Goal: Check status: Check status

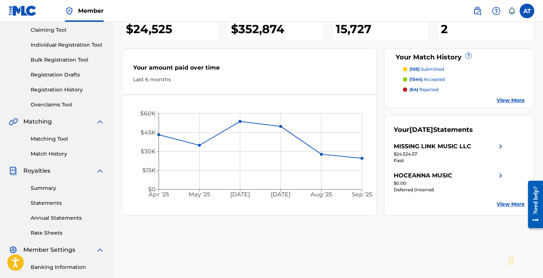
scroll to position [87, 0]
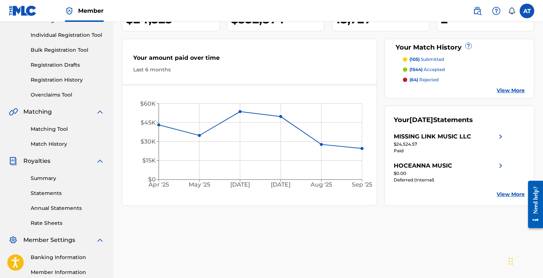
click at [65, 129] on link "Matching Tool" at bounding box center [68, 130] width 74 height 8
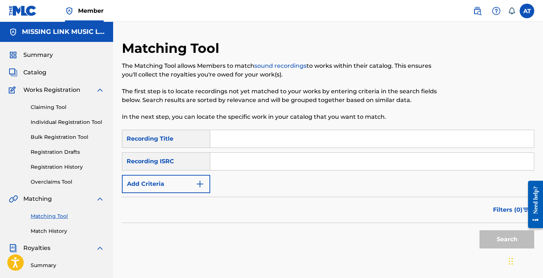
click at [74, 167] on link "Registration History" at bounding box center [68, 167] width 74 height 8
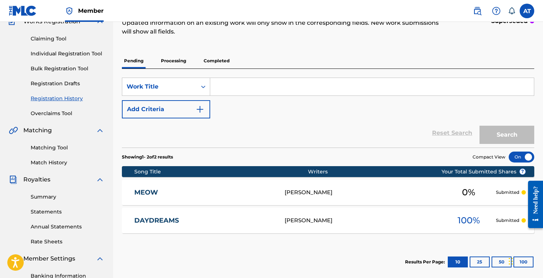
scroll to position [69, 0]
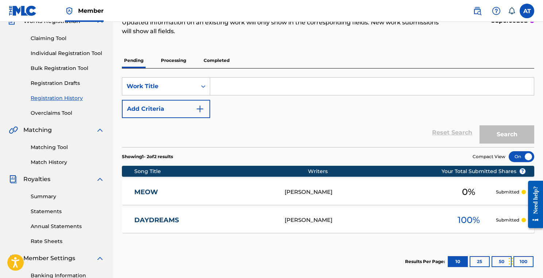
click at [343, 213] on div "DAYDREAMS [PERSON_NAME] 100 % Submitted" at bounding box center [328, 221] width 412 height 26
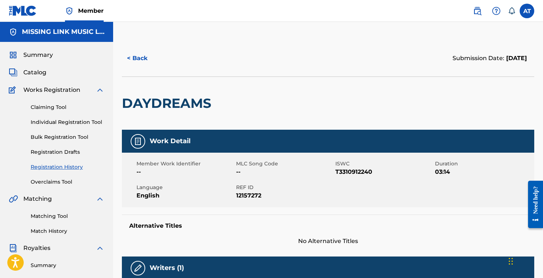
click at [139, 54] on button "< Back" at bounding box center [144, 58] width 44 height 18
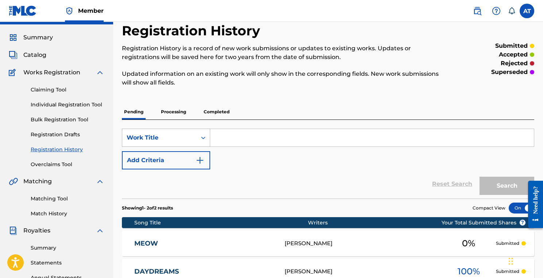
scroll to position [19, 0]
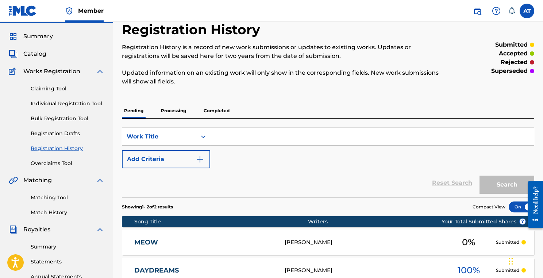
click at [208, 112] on p "Completed" at bounding box center [216, 110] width 30 height 15
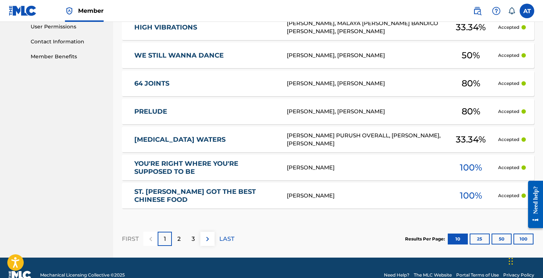
scroll to position [352, 0]
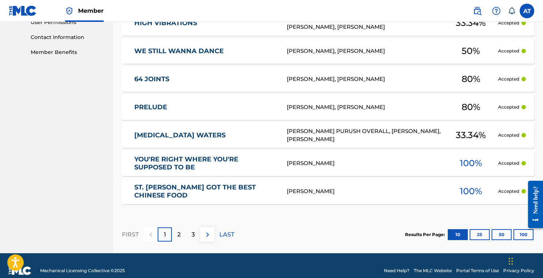
click at [381, 158] on div "YOU'RE RIGHT WHERE YOU'RE SUPPOSED TO BE [PERSON_NAME] 100 % Accepted" at bounding box center [328, 164] width 412 height 26
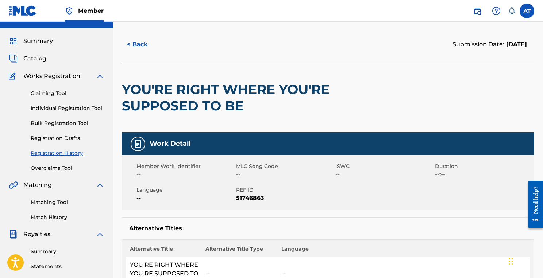
scroll to position [6, 0]
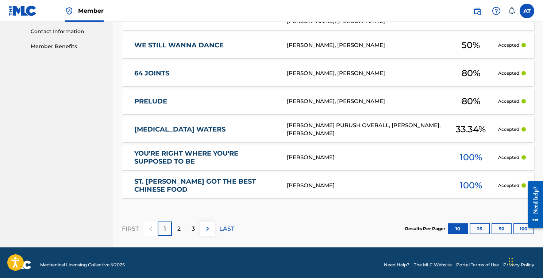
scroll to position [360, 0]
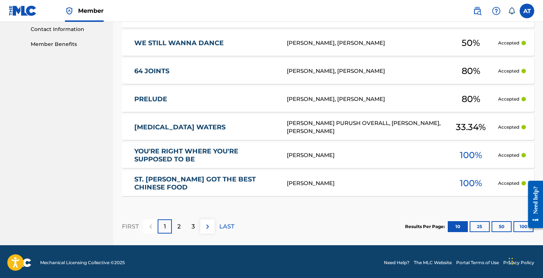
click at [482, 225] on button "25" at bounding box center [480, 226] width 20 height 11
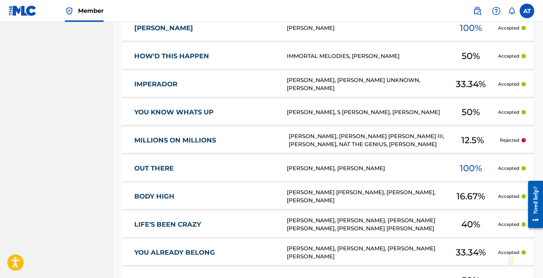
scroll to position [784, 0]
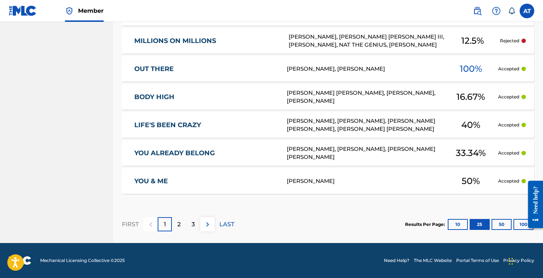
click at [416, 64] on div "OUT THERE [PERSON_NAME], [PERSON_NAME] 100 % Accepted" at bounding box center [328, 69] width 412 height 26
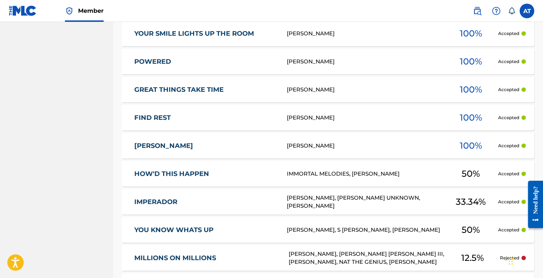
scroll to position [784, 0]
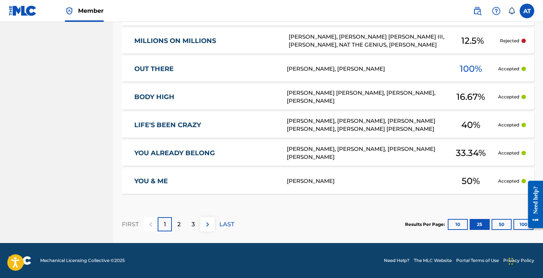
click at [506, 224] on button "50" at bounding box center [501, 224] width 20 height 11
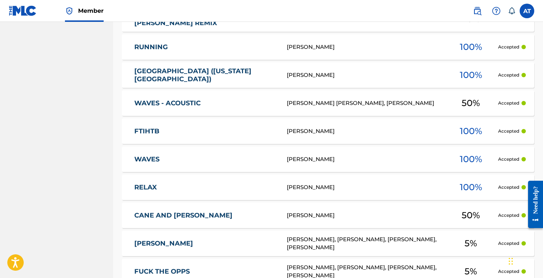
scroll to position [1486, 0]
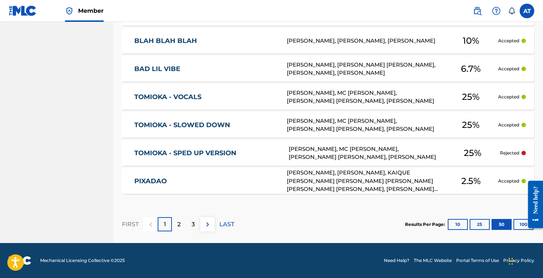
click at [515, 220] on button "100" at bounding box center [523, 224] width 20 height 11
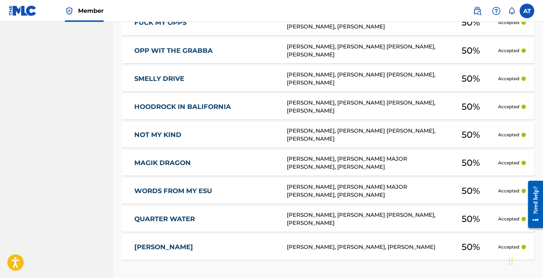
scroll to position [2891, 0]
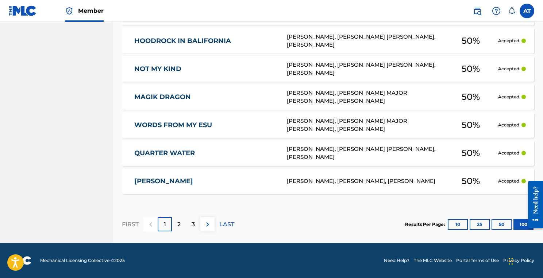
click at [385, 184] on div "[PERSON_NAME], [PERSON_NAME], [PERSON_NAME]" at bounding box center [365, 181] width 157 height 8
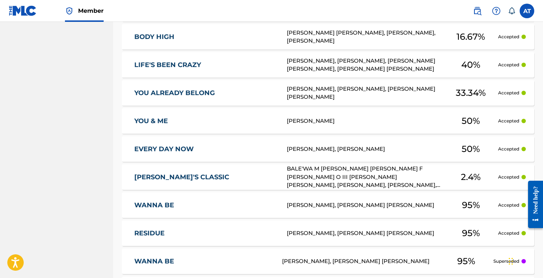
scroll to position [854, 0]
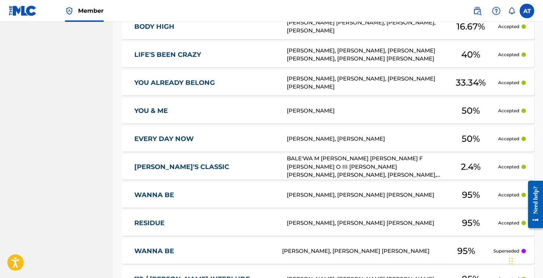
click at [359, 111] on div "[PERSON_NAME]" at bounding box center [365, 111] width 157 height 8
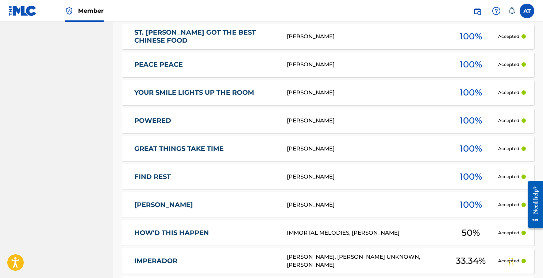
scroll to position [521, 0]
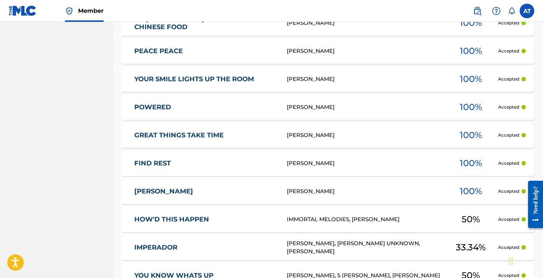
click at [252, 76] on link "YOUR SMILE LIGHTS UP THE ROOM" at bounding box center [205, 79] width 143 height 8
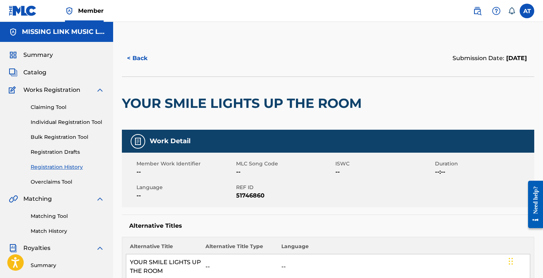
drag, startPoint x: 462, startPoint y: 59, endPoint x: 528, endPoint y: 60, distance: 65.7
click at [528, 60] on div "Submission Date: [DATE]" at bounding box center [431, 58] width 206 height 18
click at [504, 61] on span "[DATE]" at bounding box center [515, 58] width 23 height 7
drag, startPoint x: 467, startPoint y: 59, endPoint x: 508, endPoint y: 61, distance: 41.2
click at [508, 61] on span "[DATE]" at bounding box center [515, 58] width 23 height 7
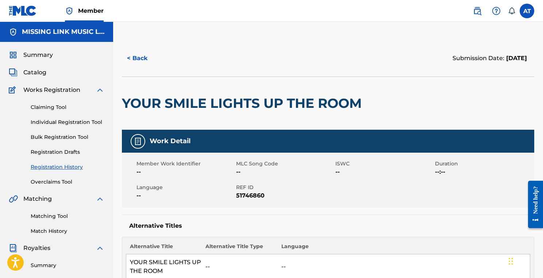
click at [144, 55] on button "< Back" at bounding box center [144, 58] width 44 height 18
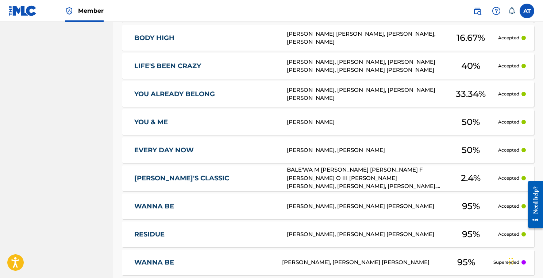
scroll to position [849, 0]
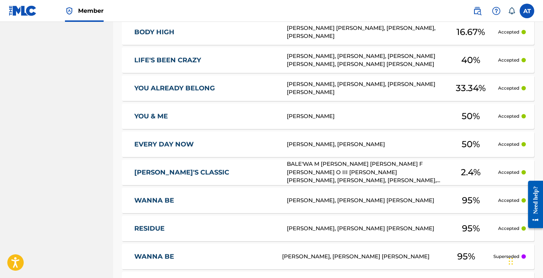
click at [272, 118] on link "YOU & ME" at bounding box center [205, 116] width 143 height 8
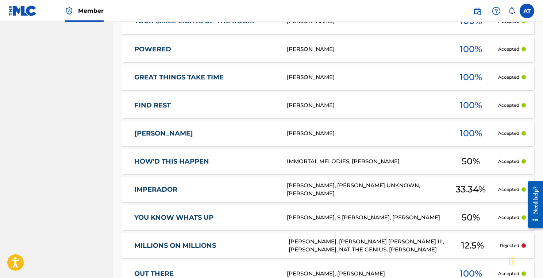
scroll to position [580, 0]
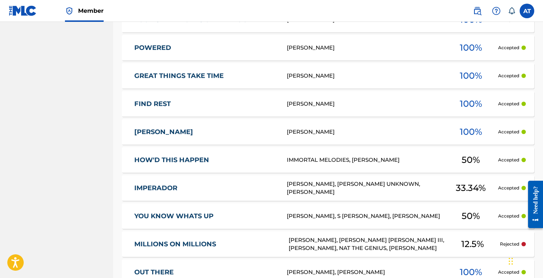
click at [215, 155] on div "HOW'D THIS HAPPEN IMMORTAL MELODIES, [PERSON_NAME] 50 % Accepted" at bounding box center [328, 160] width 412 height 26
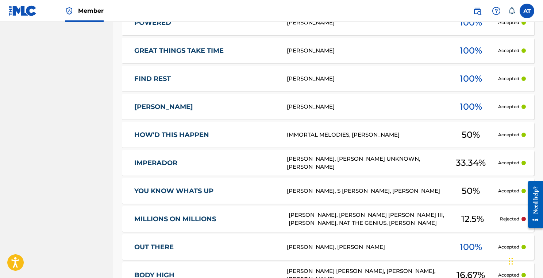
scroll to position [606, 0]
click at [186, 164] on link "IMPERADOR" at bounding box center [205, 163] width 143 height 8
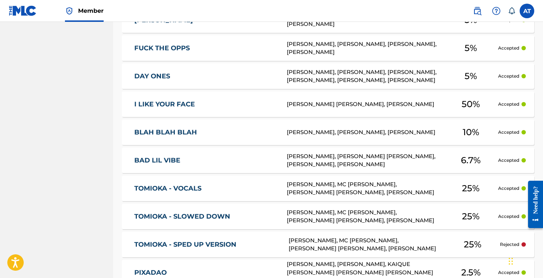
scroll to position [1474, 0]
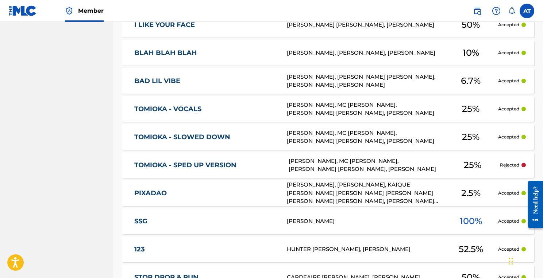
click at [213, 112] on link "TOMIOKA - VOCALS" at bounding box center [205, 109] width 143 height 8
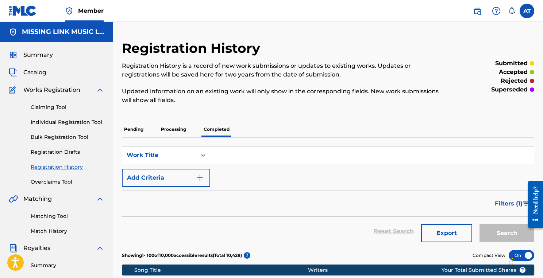
click at [245, 148] on input "Search Form" at bounding box center [372, 156] width 324 height 18
click at [251, 140] on div "SearchWithCriteria33231621-e21e-42ff-86bf-99d136c549a2 Work Title Add Criteria …" at bounding box center [328, 192] width 412 height 109
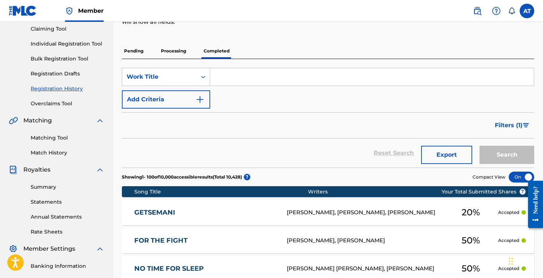
scroll to position [80, 0]
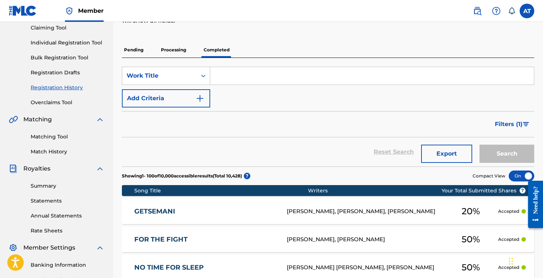
click at [174, 52] on p "Processing" at bounding box center [174, 49] width 30 height 15
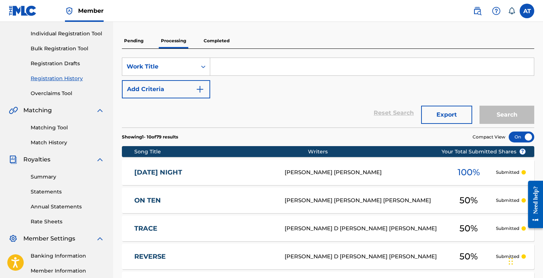
scroll to position [45, 0]
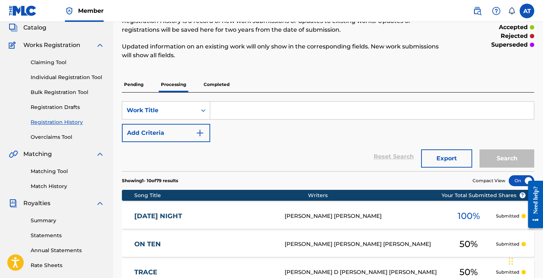
click at [138, 85] on p "Pending" at bounding box center [134, 84] width 24 height 15
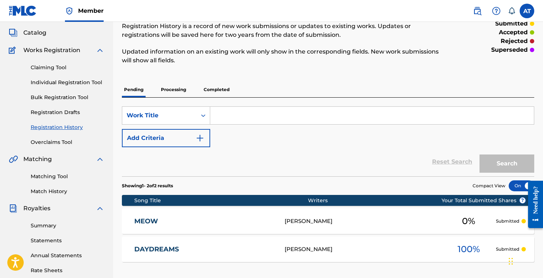
scroll to position [38, 0]
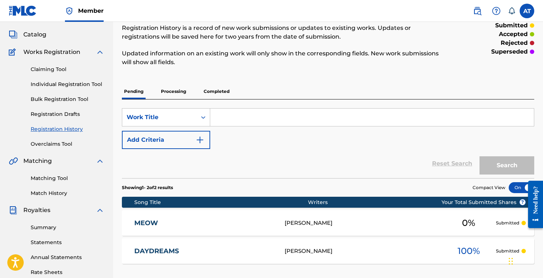
click at [209, 90] on p "Completed" at bounding box center [216, 91] width 30 height 15
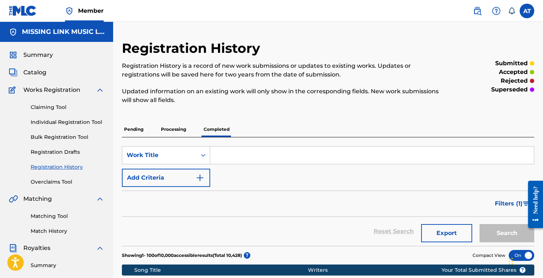
click at [181, 128] on p "Processing" at bounding box center [174, 129] width 30 height 15
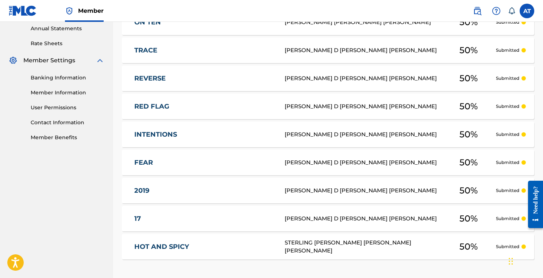
scroll to position [333, 0]
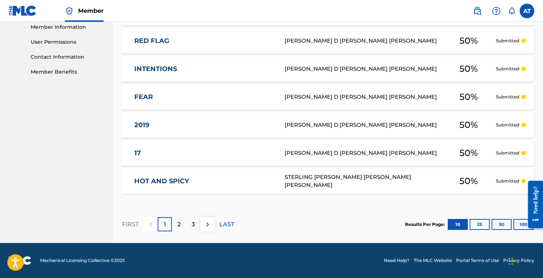
click at [181, 128] on link "2019" at bounding box center [204, 125] width 140 height 8
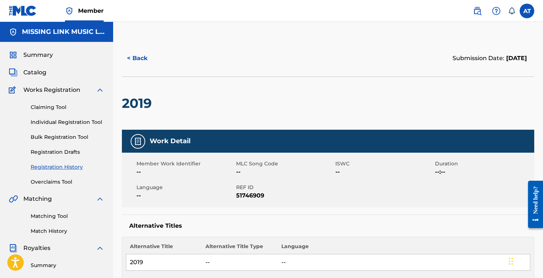
click at [136, 60] on button "< Back" at bounding box center [144, 58] width 44 height 18
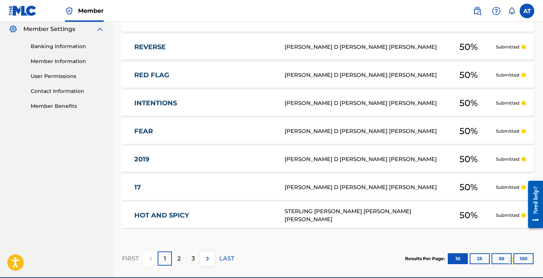
scroll to position [333, 0]
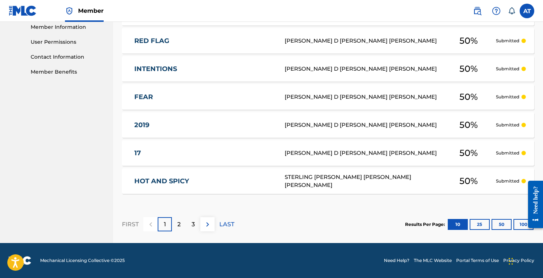
click at [215, 176] on div "HOT AND SPICY STERLING [PERSON_NAME] [PERSON_NAME] [PERSON_NAME] 50 % Submitted" at bounding box center [328, 182] width 412 height 26
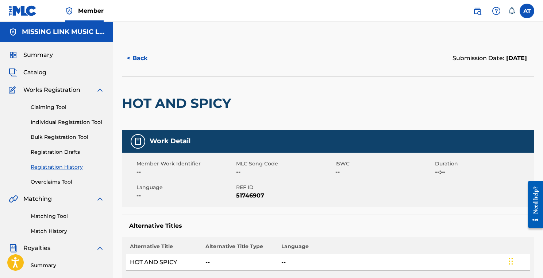
click at [138, 58] on button "< Back" at bounding box center [144, 58] width 44 height 18
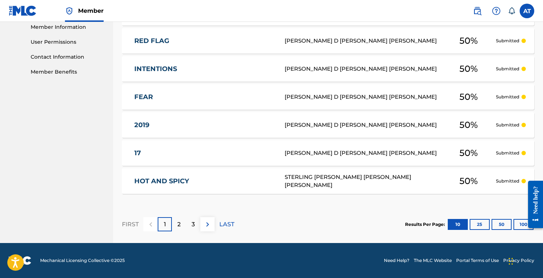
click at [178, 222] on p "2" at bounding box center [178, 224] width 3 height 9
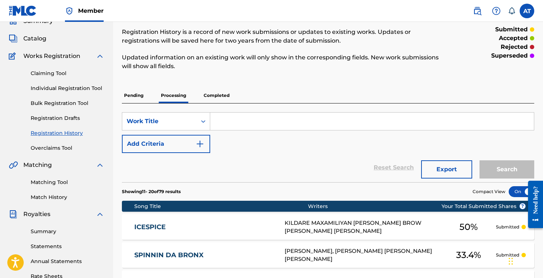
scroll to position [32, 0]
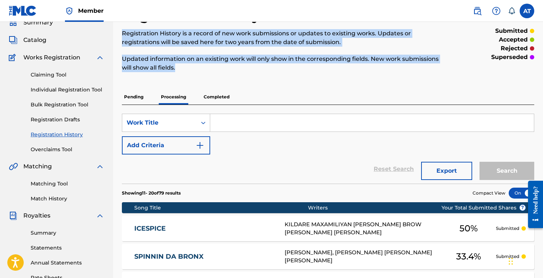
drag, startPoint x: 188, startPoint y: 73, endPoint x: 136, endPoint y: 27, distance: 68.5
click at [136, 27] on div "Registration History Registration History is a record of new work submissions o…" at bounding box center [280, 44] width 317 height 73
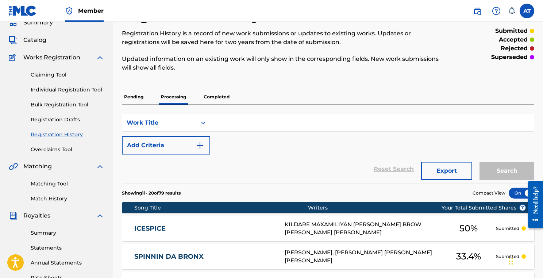
click at [158, 36] on p "Registration History is a record of new work submissions or updates to existing…" at bounding box center [280, 38] width 317 height 18
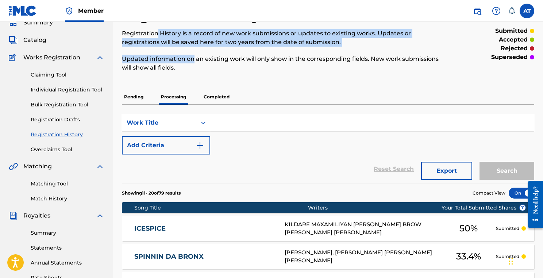
drag, startPoint x: 158, startPoint y: 33, endPoint x: 192, endPoint y: 56, distance: 40.4
click at [192, 56] on div "Registration History is a record of new work submissions or updates to existing…" at bounding box center [280, 50] width 317 height 43
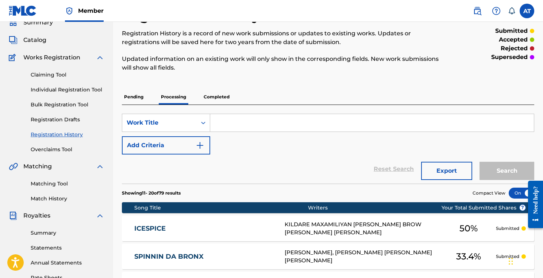
click at [197, 58] on p "Updated information on an existing work will only show in the corresponding fie…" at bounding box center [280, 64] width 317 height 18
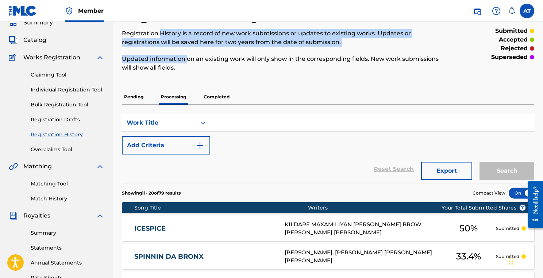
drag, startPoint x: 186, startPoint y: 61, endPoint x: 161, endPoint y: 35, distance: 35.9
click at [161, 35] on div "Registration History is a record of new work submissions or updates to existing…" at bounding box center [280, 50] width 317 height 43
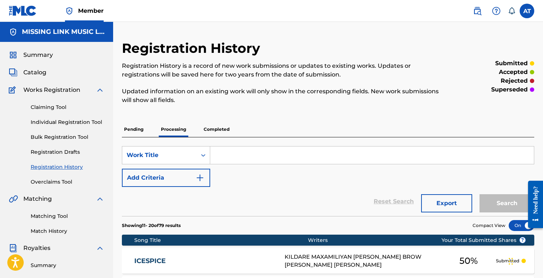
click at [274, 123] on div "Pending Processing Completed" at bounding box center [328, 129] width 412 height 15
click at [261, 82] on div "Registration History is a record of new work submissions or updates to existing…" at bounding box center [280, 83] width 317 height 43
click at [206, 74] on p "Registration History is a record of new work submissions or updates to existing…" at bounding box center [280, 71] width 317 height 18
